Goal: Check status: Check status

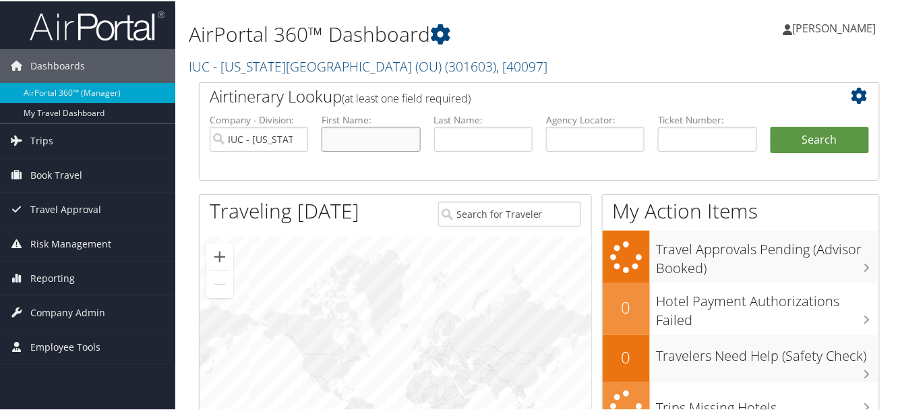
click at [344, 125] on input "text" at bounding box center [371, 137] width 98 height 25
type input "Heather"
type input "Cameron"
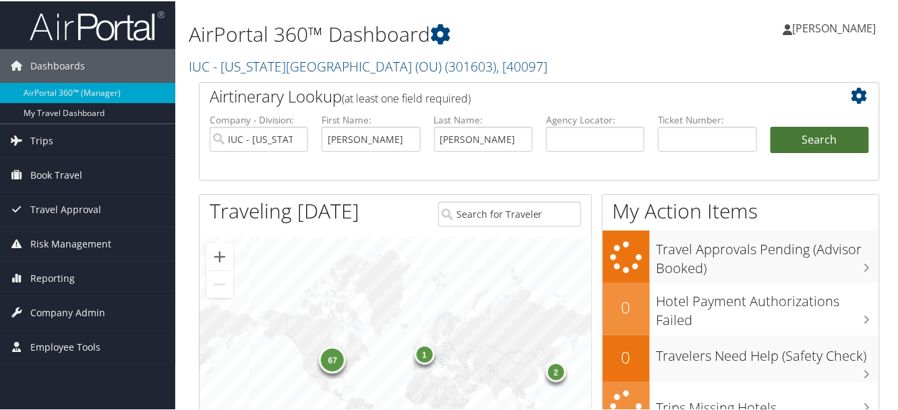
click at [847, 148] on button "Search" at bounding box center [820, 138] width 98 height 27
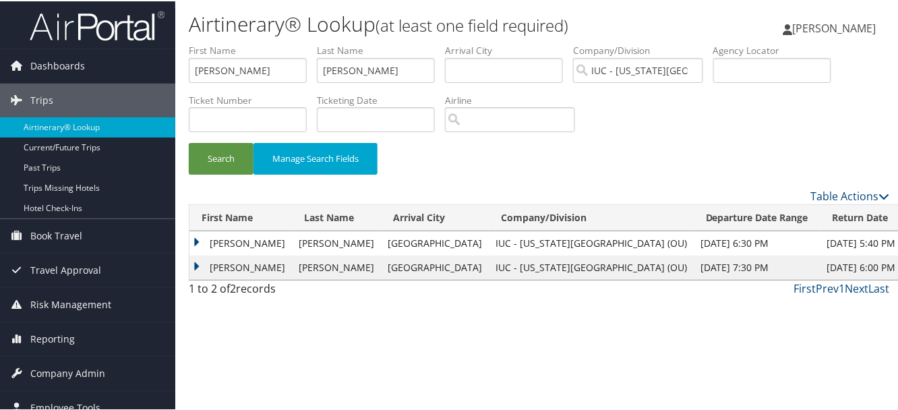
click at [196, 242] on td "HEATHER A" at bounding box center [240, 242] width 102 height 24
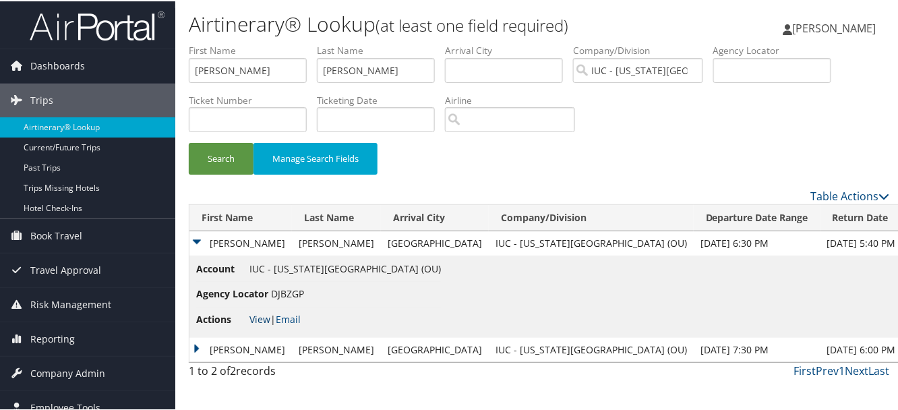
click at [252, 320] on link "View" at bounding box center [259, 317] width 21 height 13
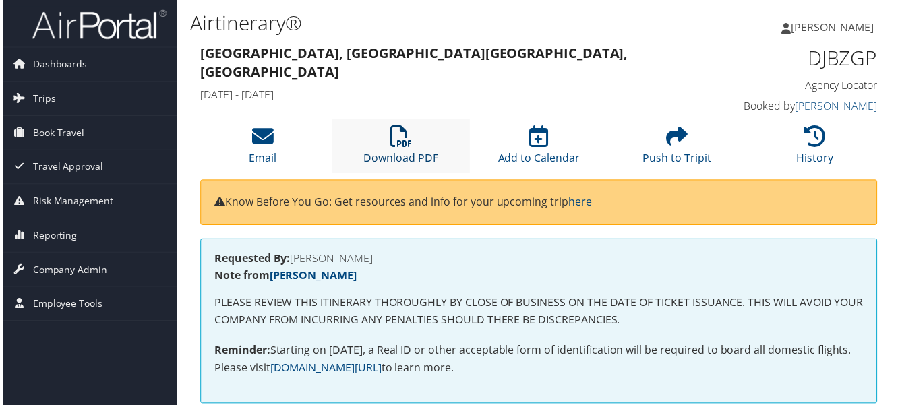
click at [404, 147] on icon at bounding box center [401, 137] width 22 height 22
